Goal: Task Accomplishment & Management: Use online tool/utility

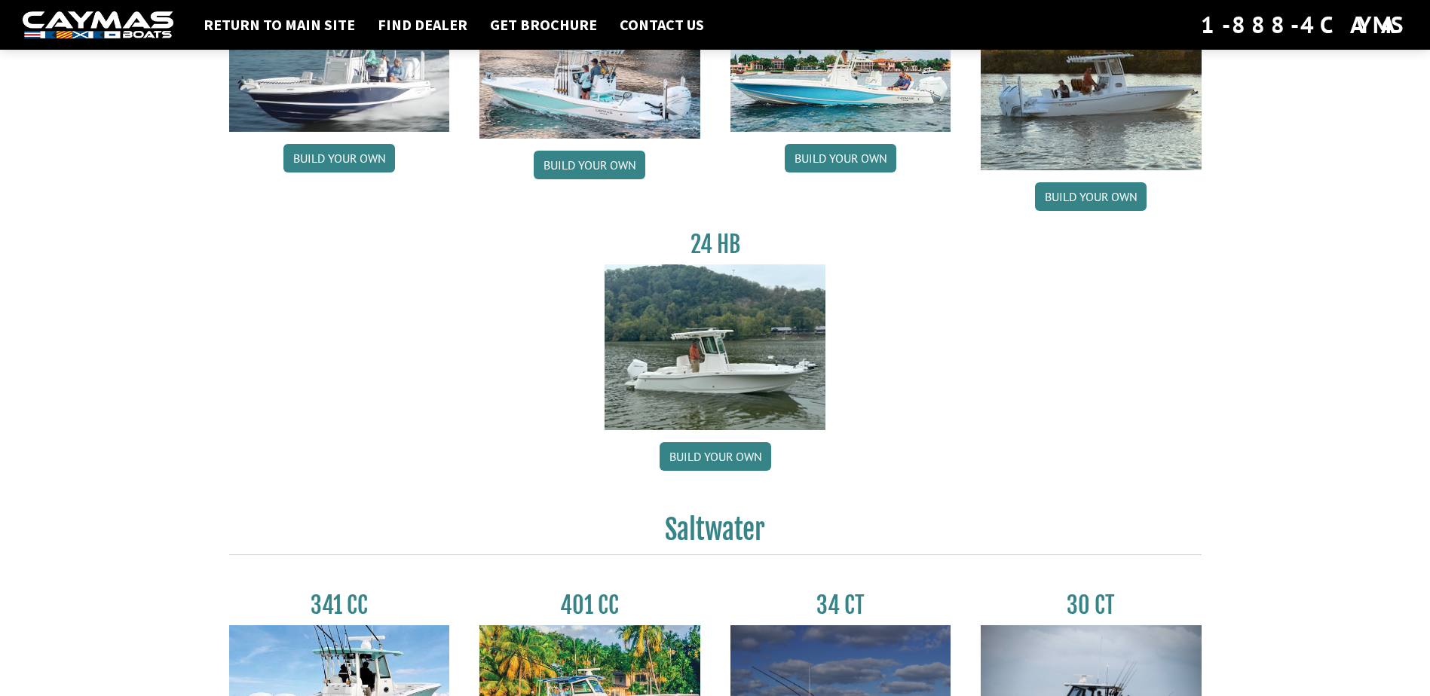
scroll to position [226, 0]
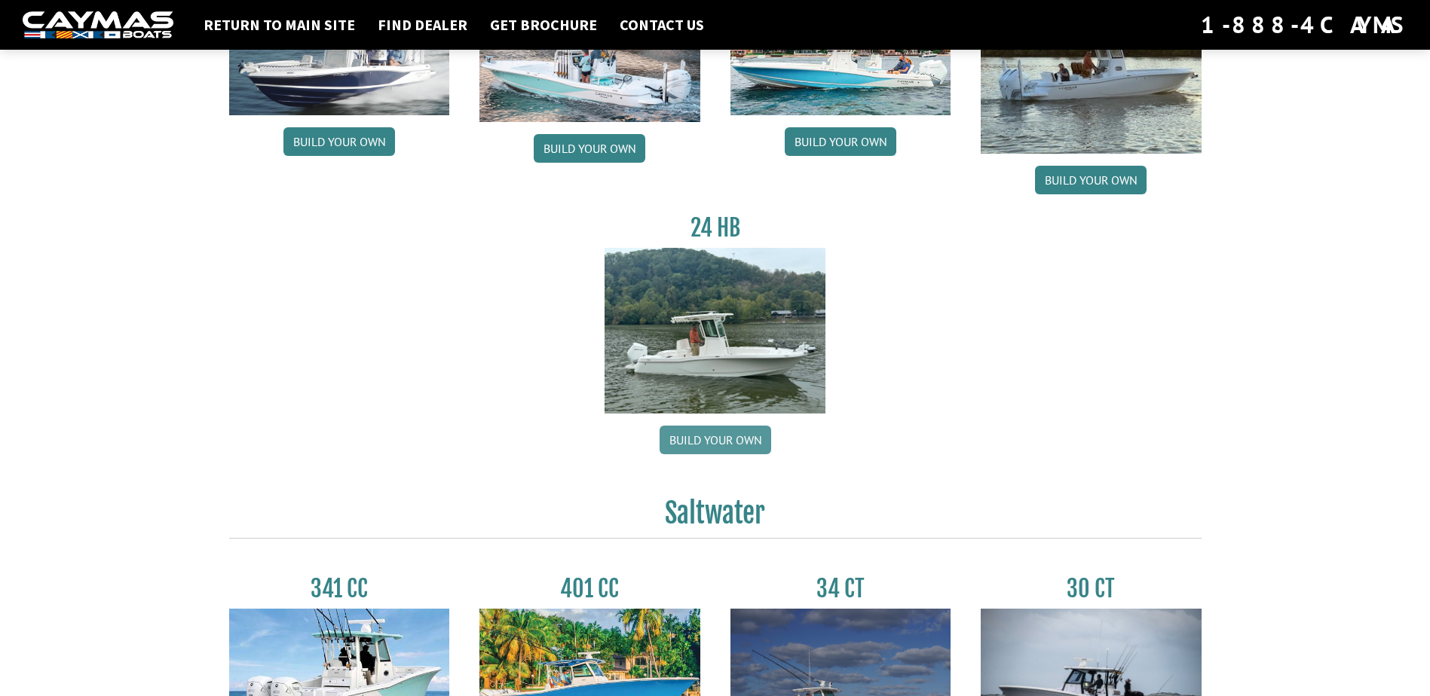
click at [712, 436] on link "Build your own" at bounding box center [716, 440] width 112 height 29
click at [721, 444] on link "Build your own" at bounding box center [716, 440] width 112 height 29
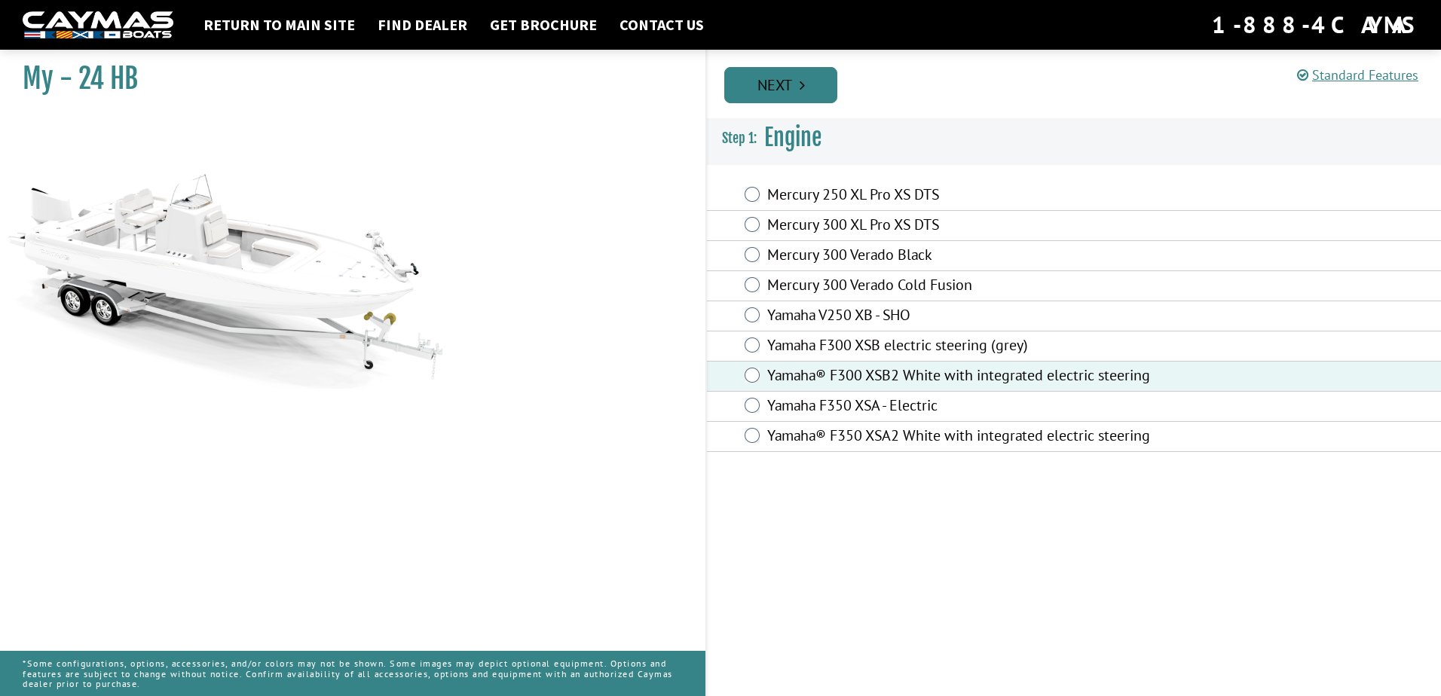
click at [782, 83] on link "Next" at bounding box center [780, 85] width 113 height 36
click at [0, 0] on link "Prev" at bounding box center [0, 0] width 0 height 0
click at [774, 88] on link "Next" at bounding box center [780, 85] width 113 height 36
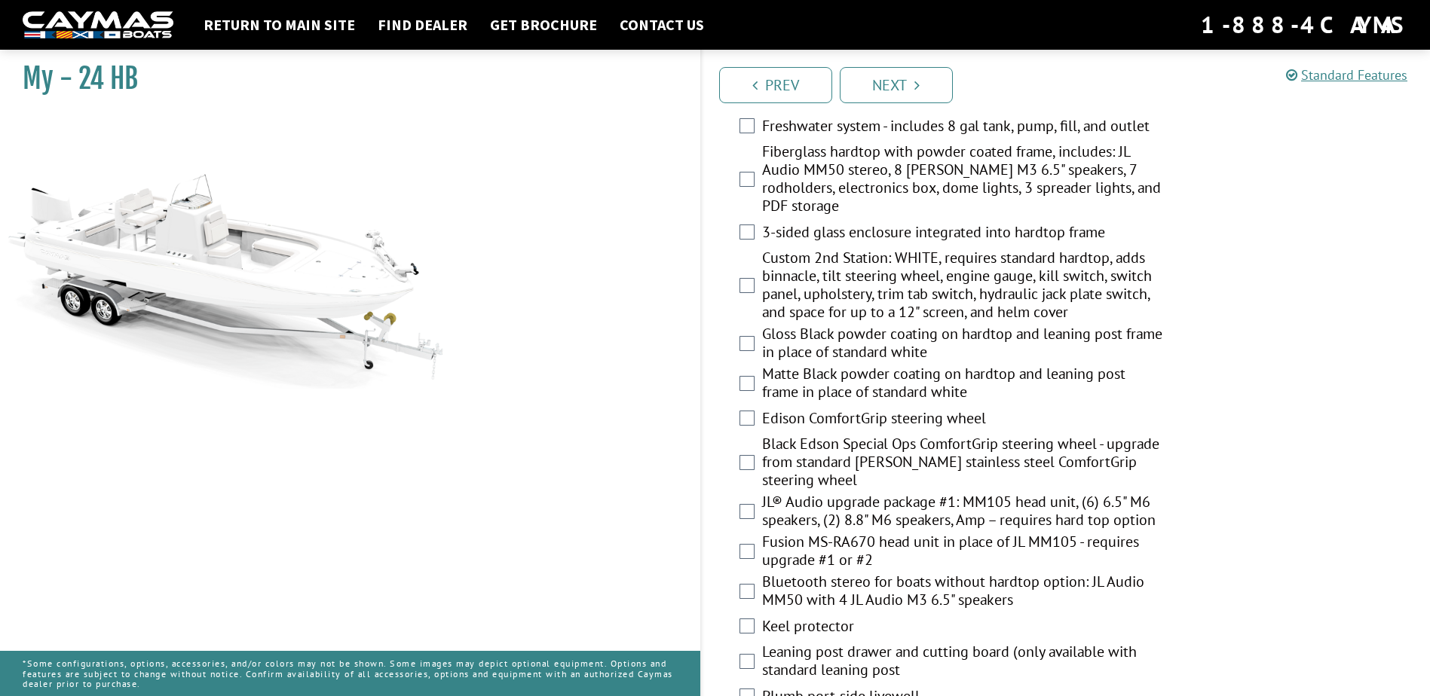
scroll to position [1360, 0]
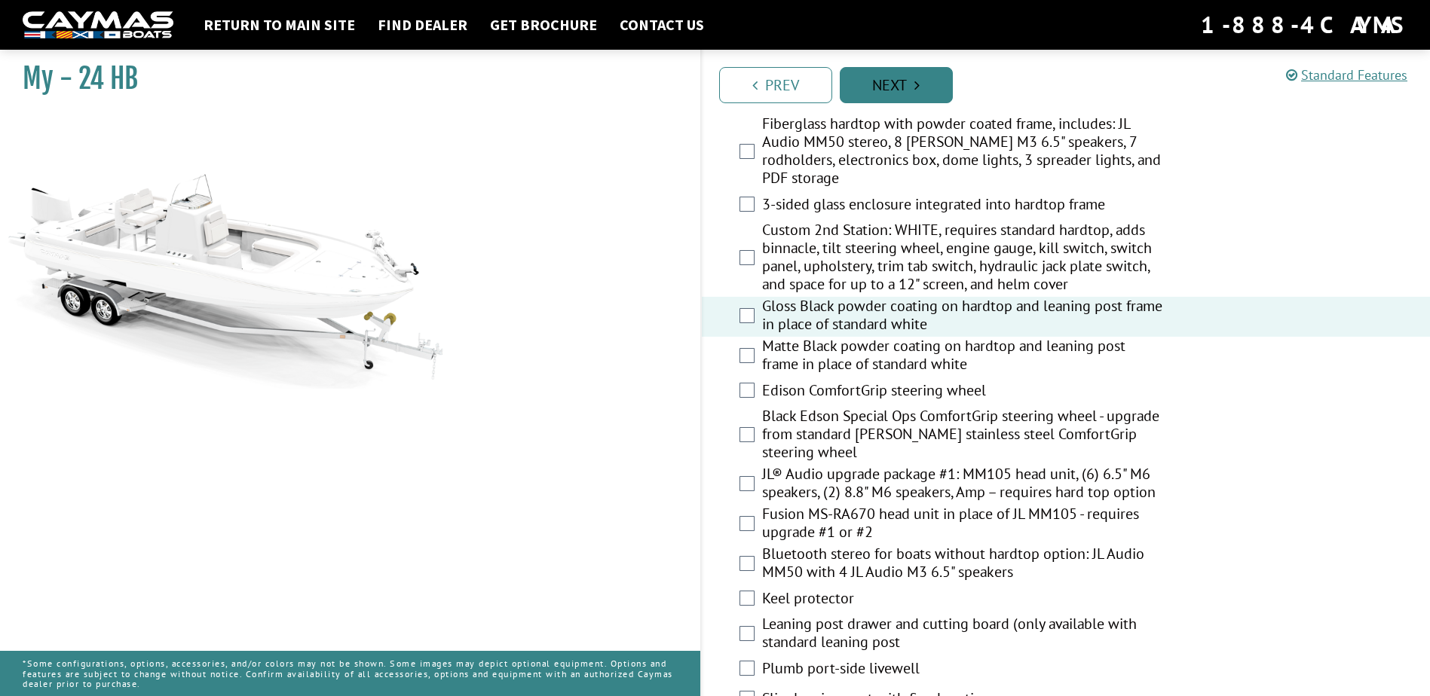
click at [907, 83] on link "Next" at bounding box center [896, 85] width 113 height 36
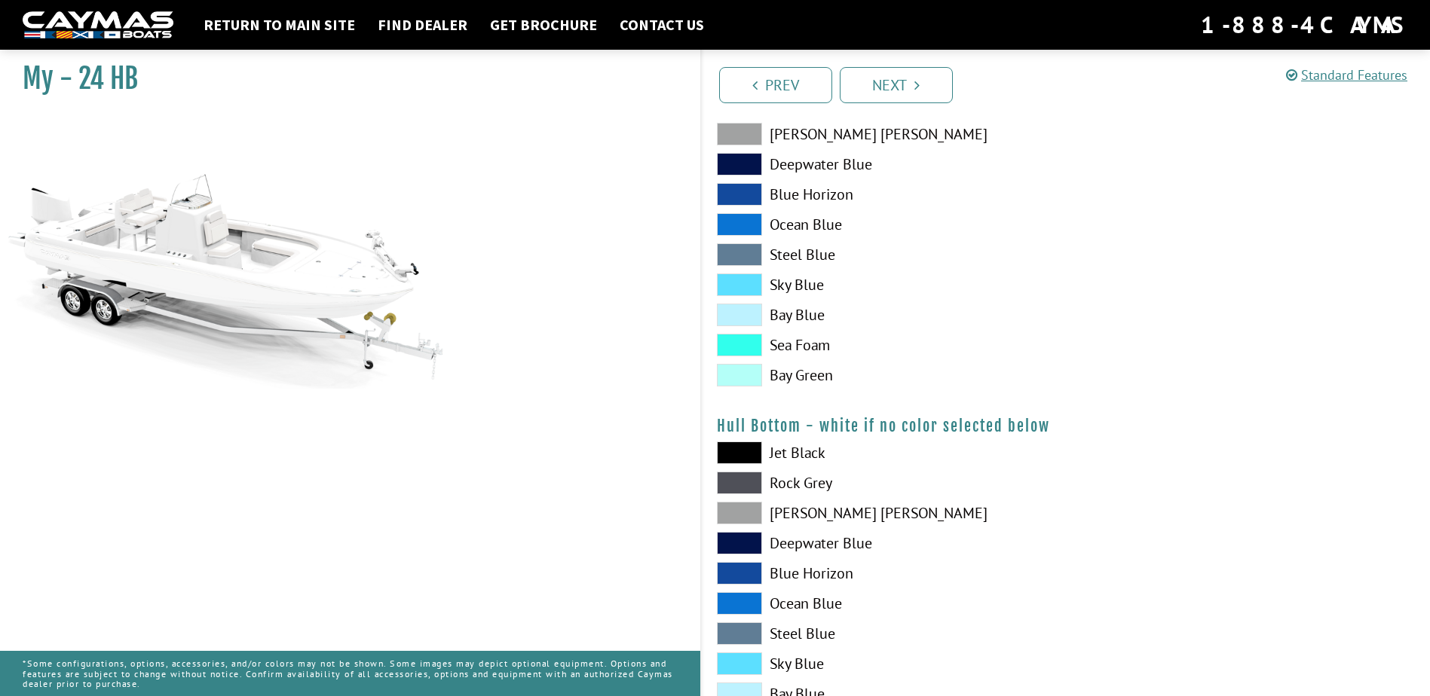
scroll to position [452, 0]
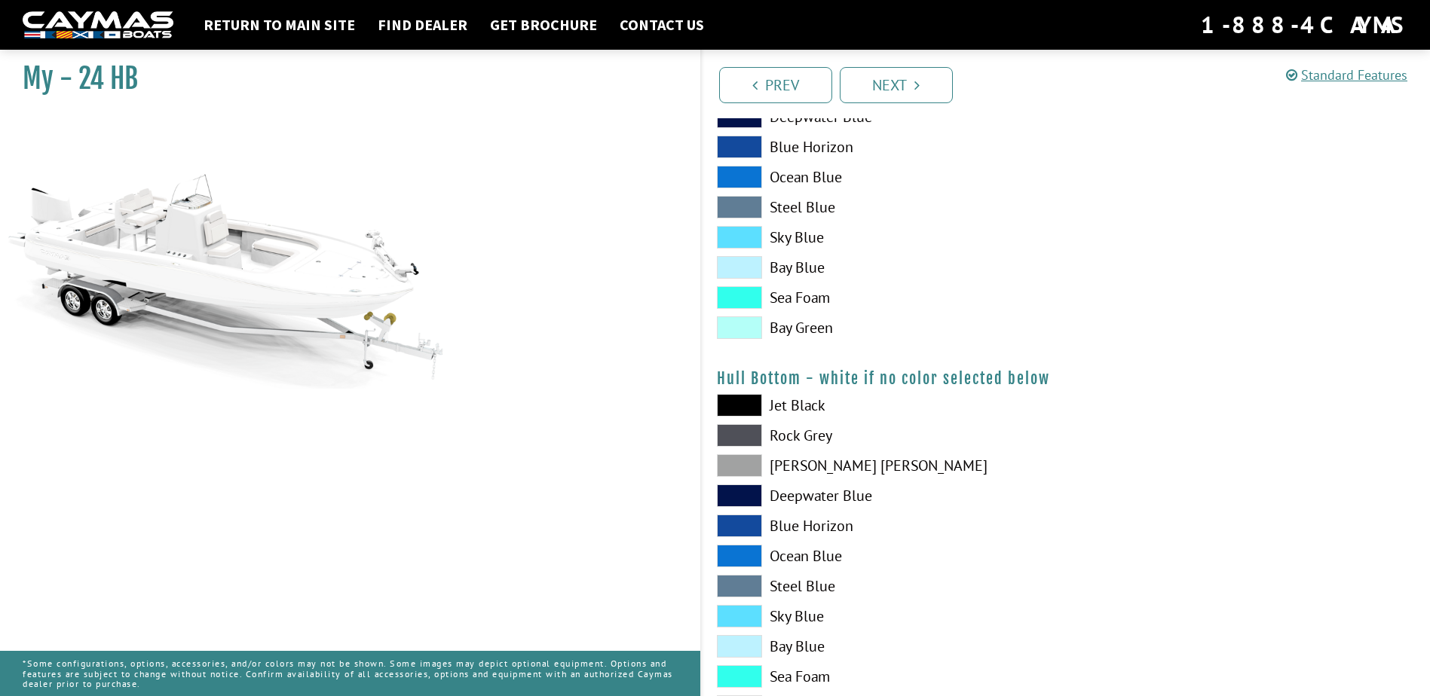
click at [741, 266] on span at bounding box center [739, 267] width 45 height 23
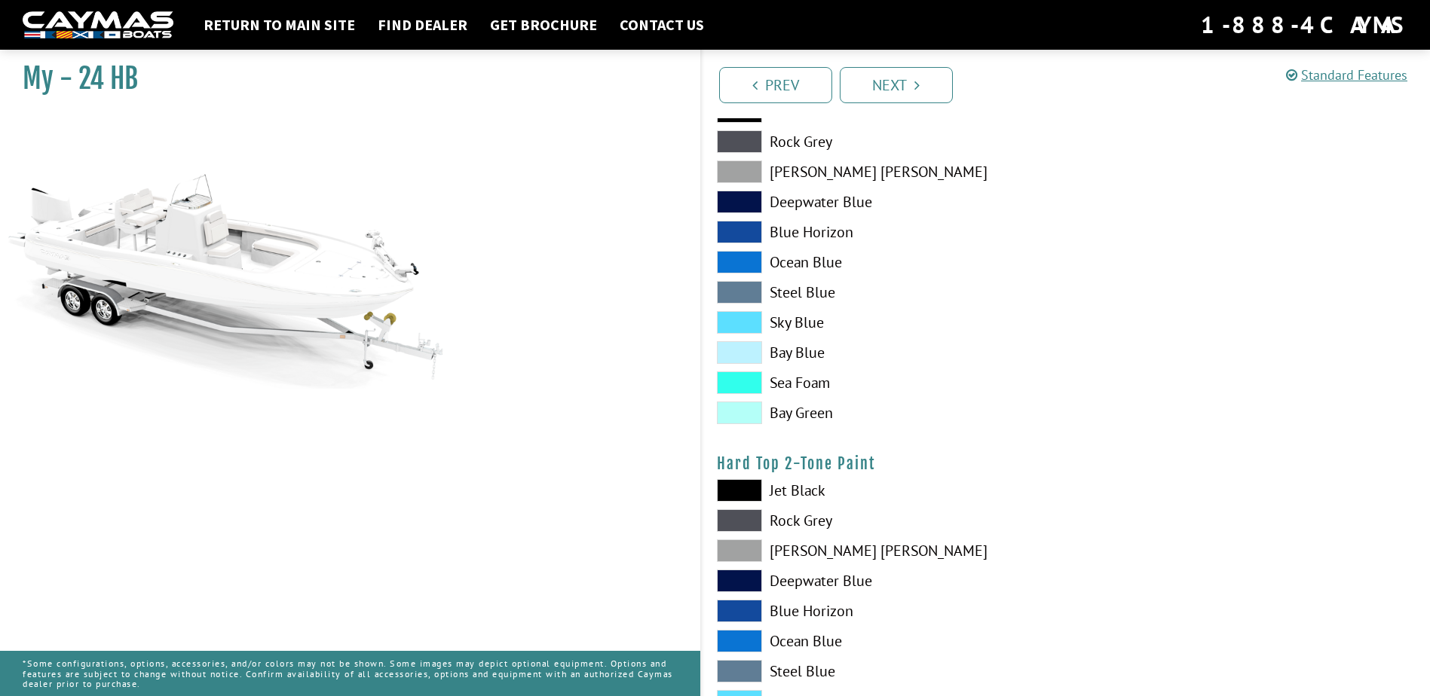
scroll to position [754, 0]
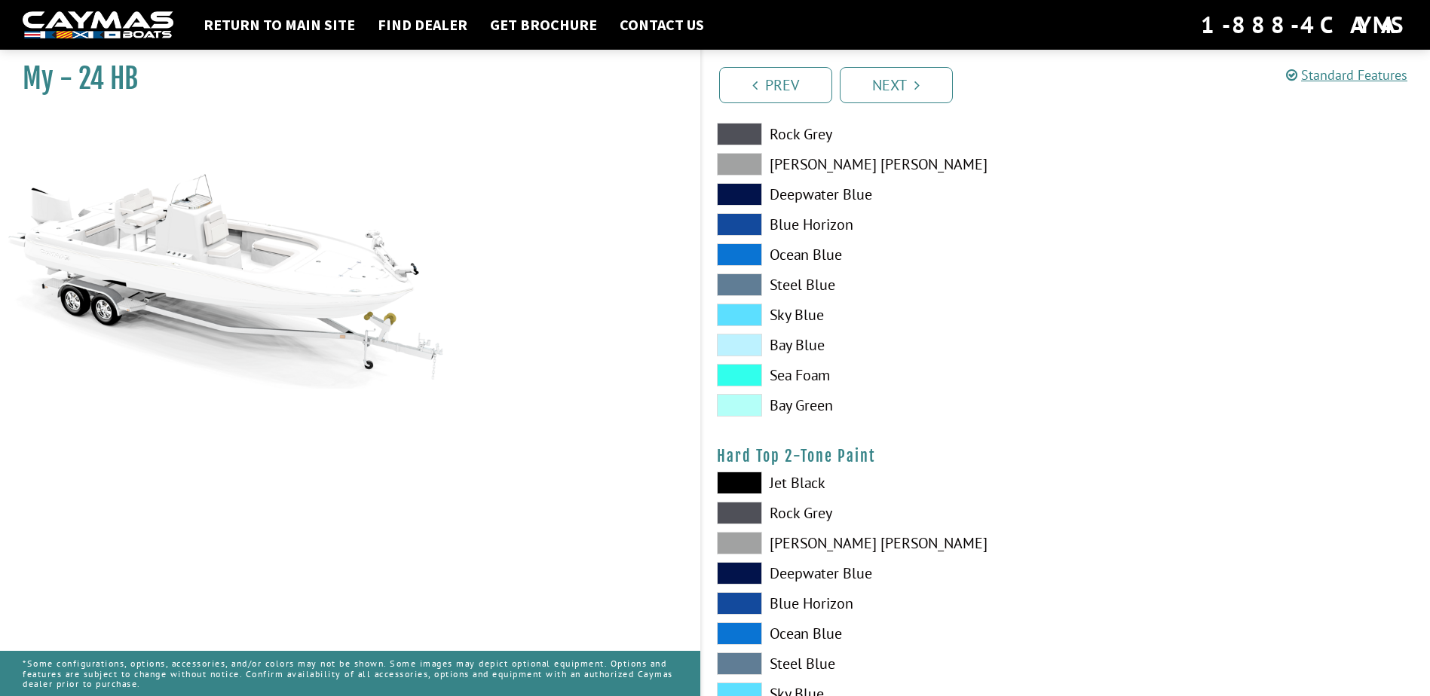
click at [738, 341] on span at bounding box center [739, 345] width 45 height 23
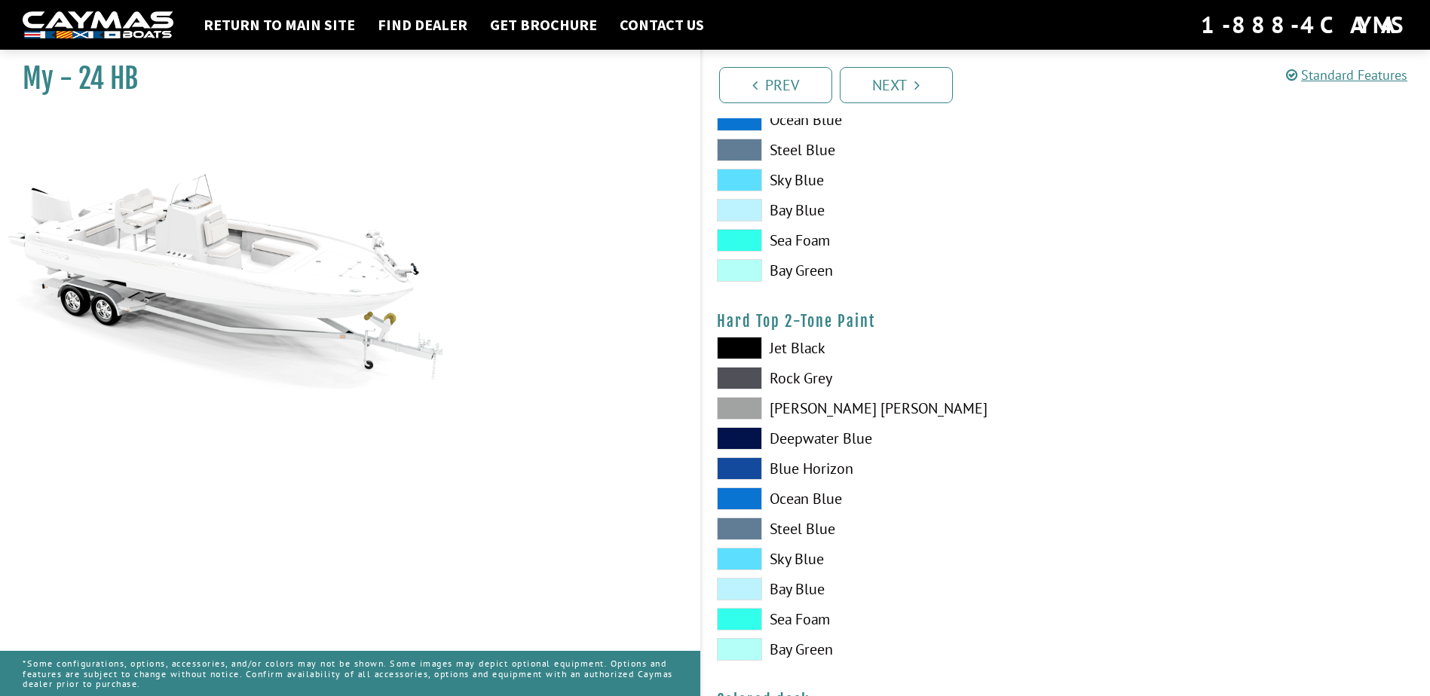
scroll to position [945, 0]
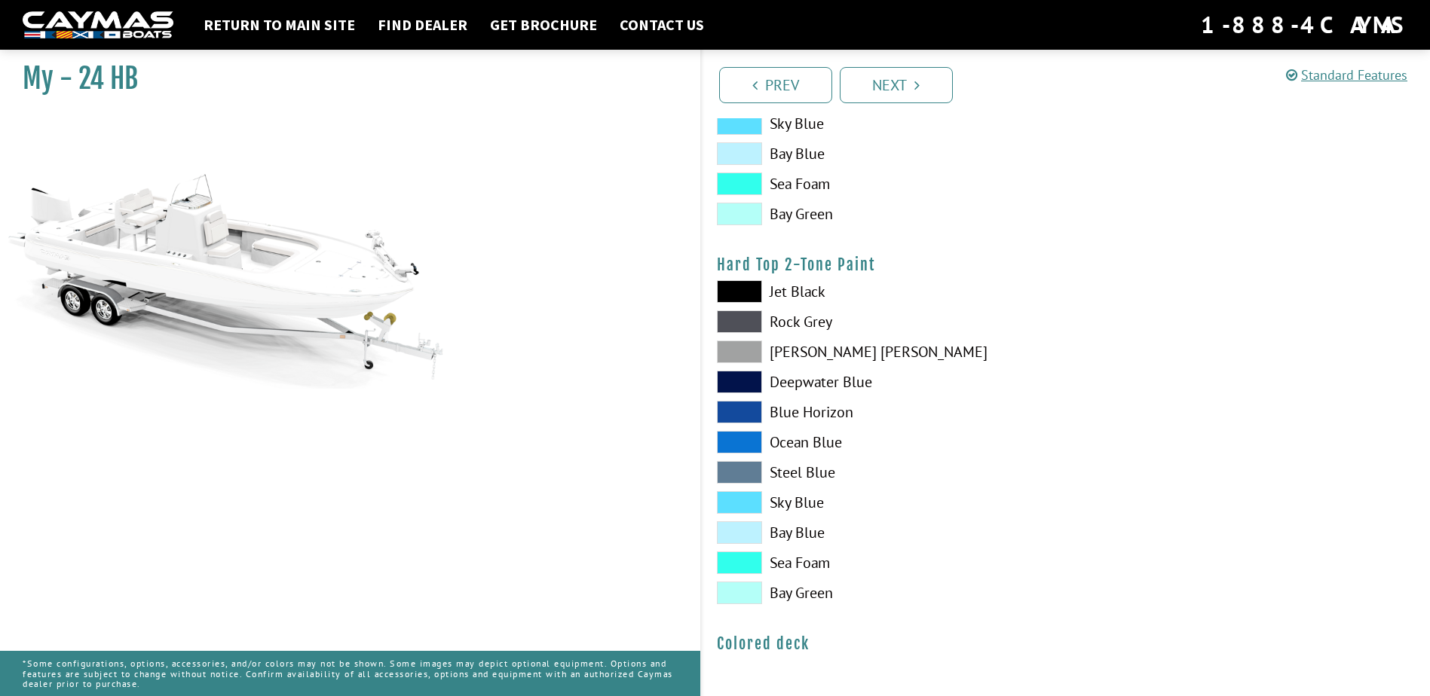
click at [736, 534] on span at bounding box center [739, 533] width 45 height 23
click at [898, 81] on link "Next" at bounding box center [896, 85] width 113 height 36
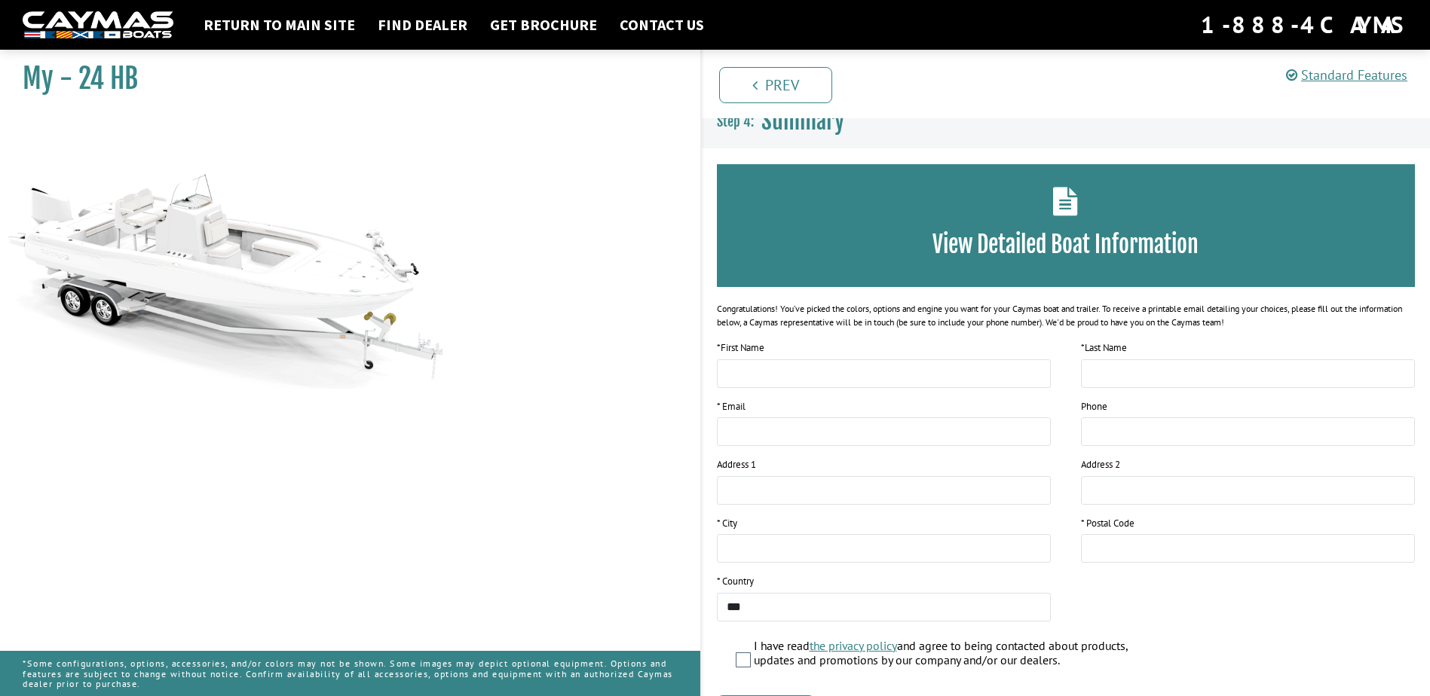
scroll to position [0, 0]
